Goal: Navigation & Orientation: Find specific page/section

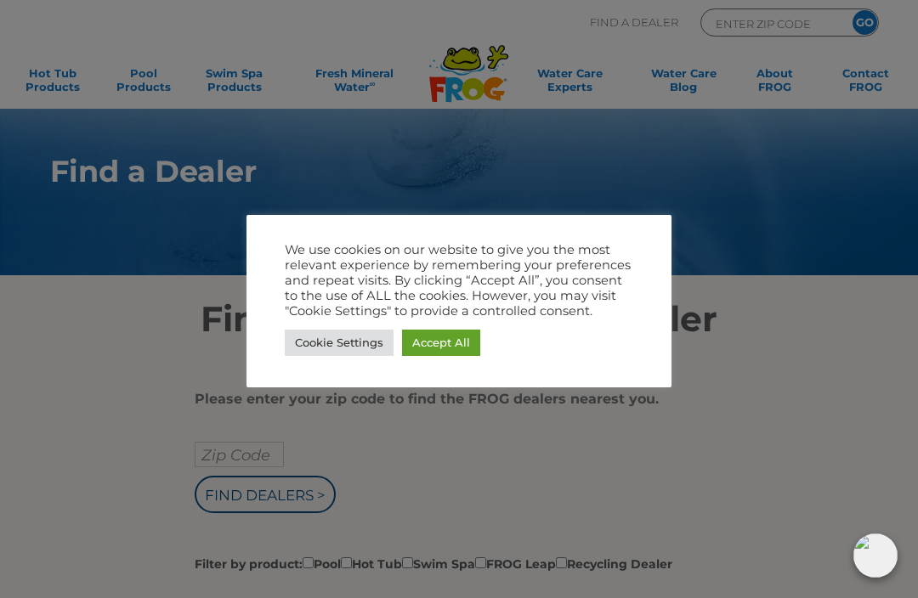
click at [439, 343] on link "Accept All" at bounding box center [441, 343] width 78 height 26
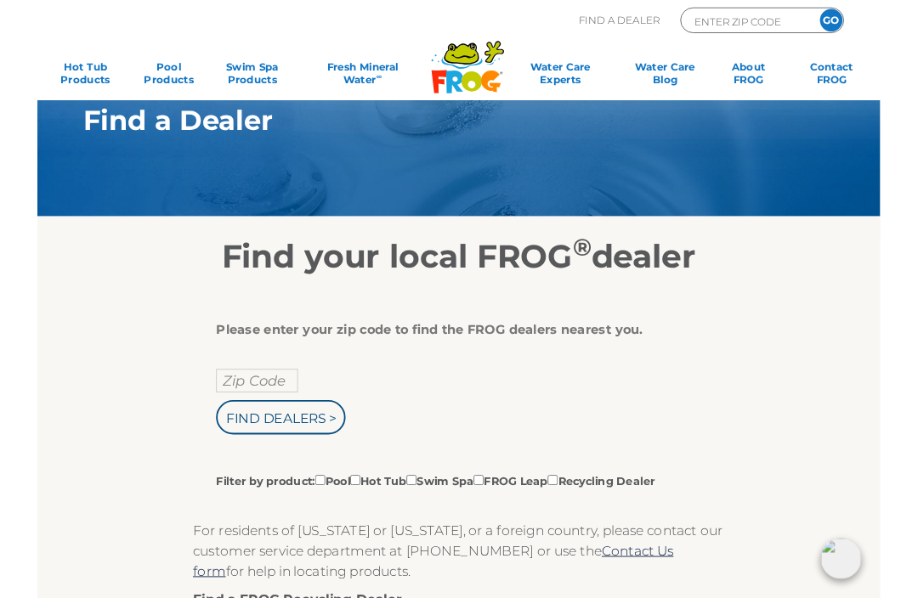
scroll to position [40, 0]
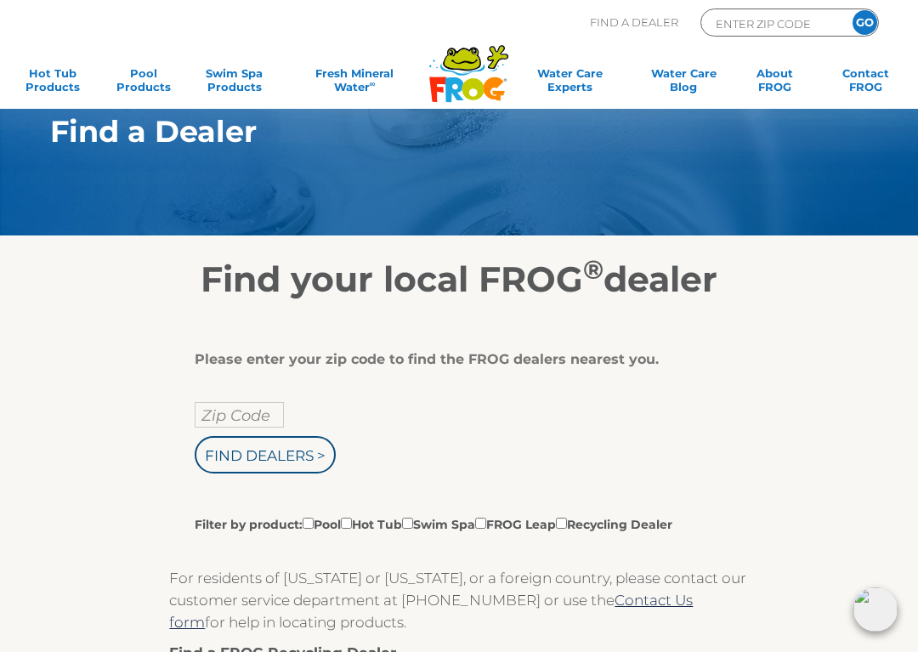
click at [475, 52] on icon at bounding box center [462, 60] width 38 height 24
click at [472, 71] on icon at bounding box center [462, 69] width 44 height 13
click at [470, 78] on icon ".st130{clip-path:url(#SVGID_2_);fill-rule:evenodd;clip-rule:evenodd;fill:#C3CC0…" at bounding box center [468, 73] width 81 height 59
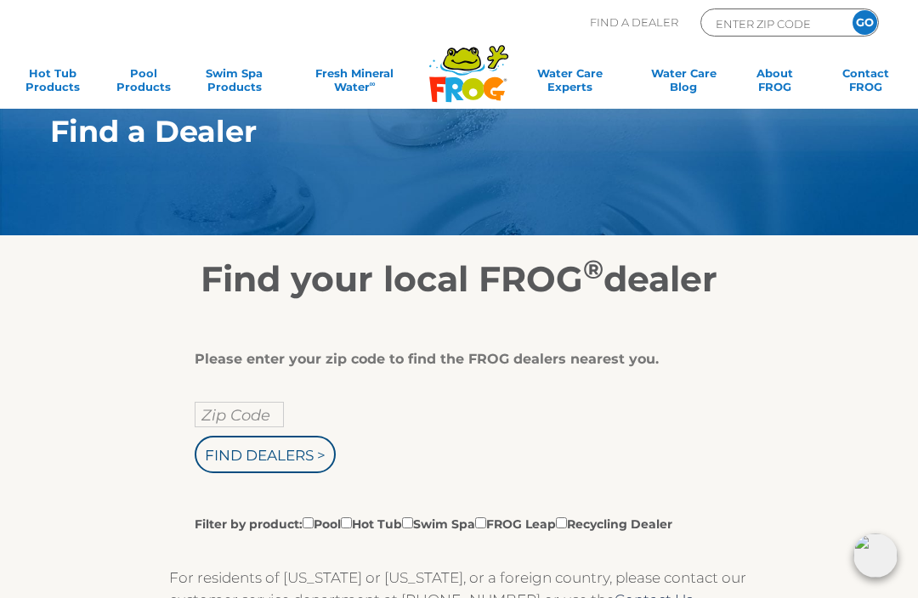
click at [252, 416] on input "Zip Code" at bounding box center [239, 414] width 89 height 25
type input "Zip Code"
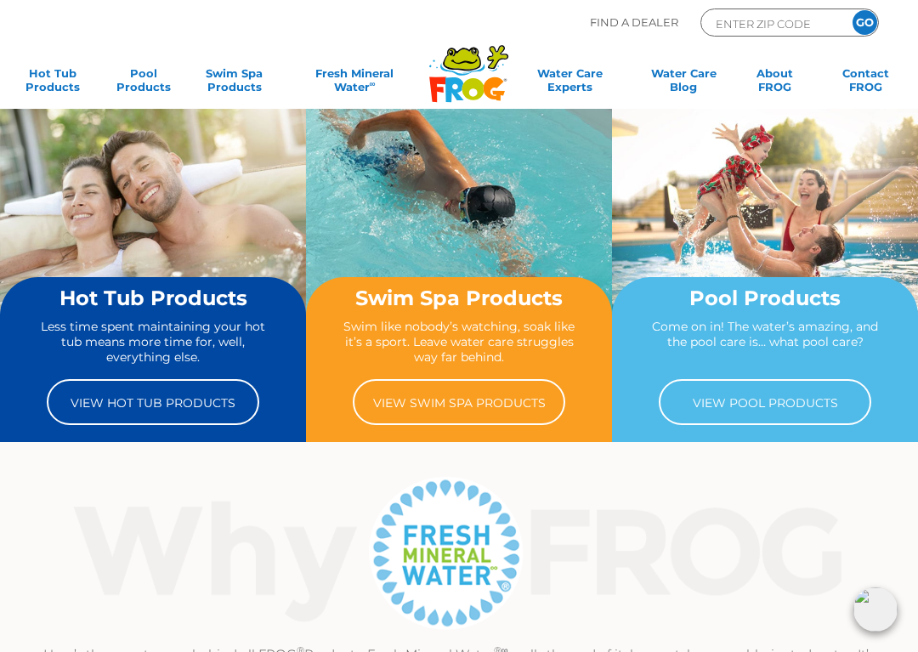
click at [467, 70] on icon at bounding box center [462, 60] width 38 height 24
click at [471, 62] on icon at bounding box center [464, 61] width 26 height 5
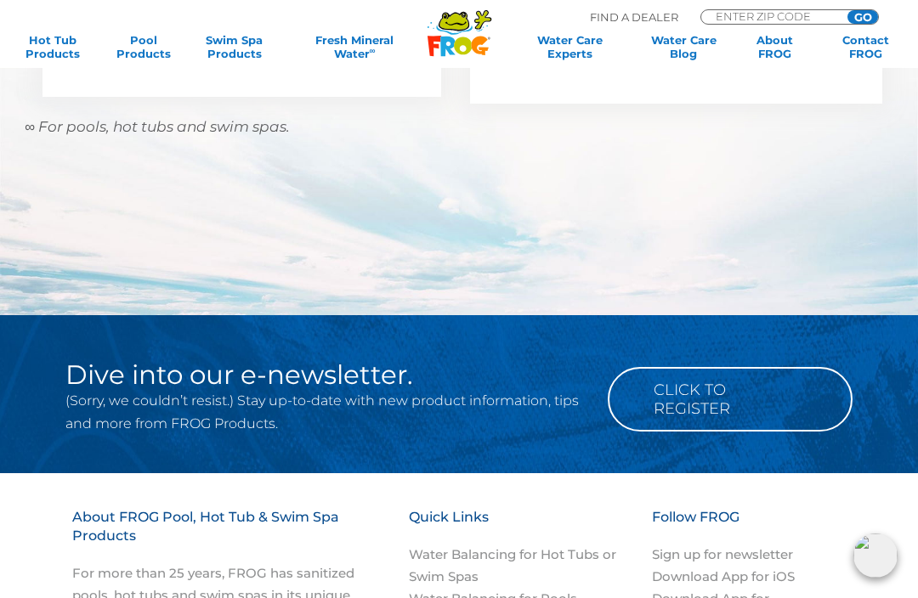
scroll to position [1515, 0]
